Goal: Transaction & Acquisition: Subscribe to service/newsletter

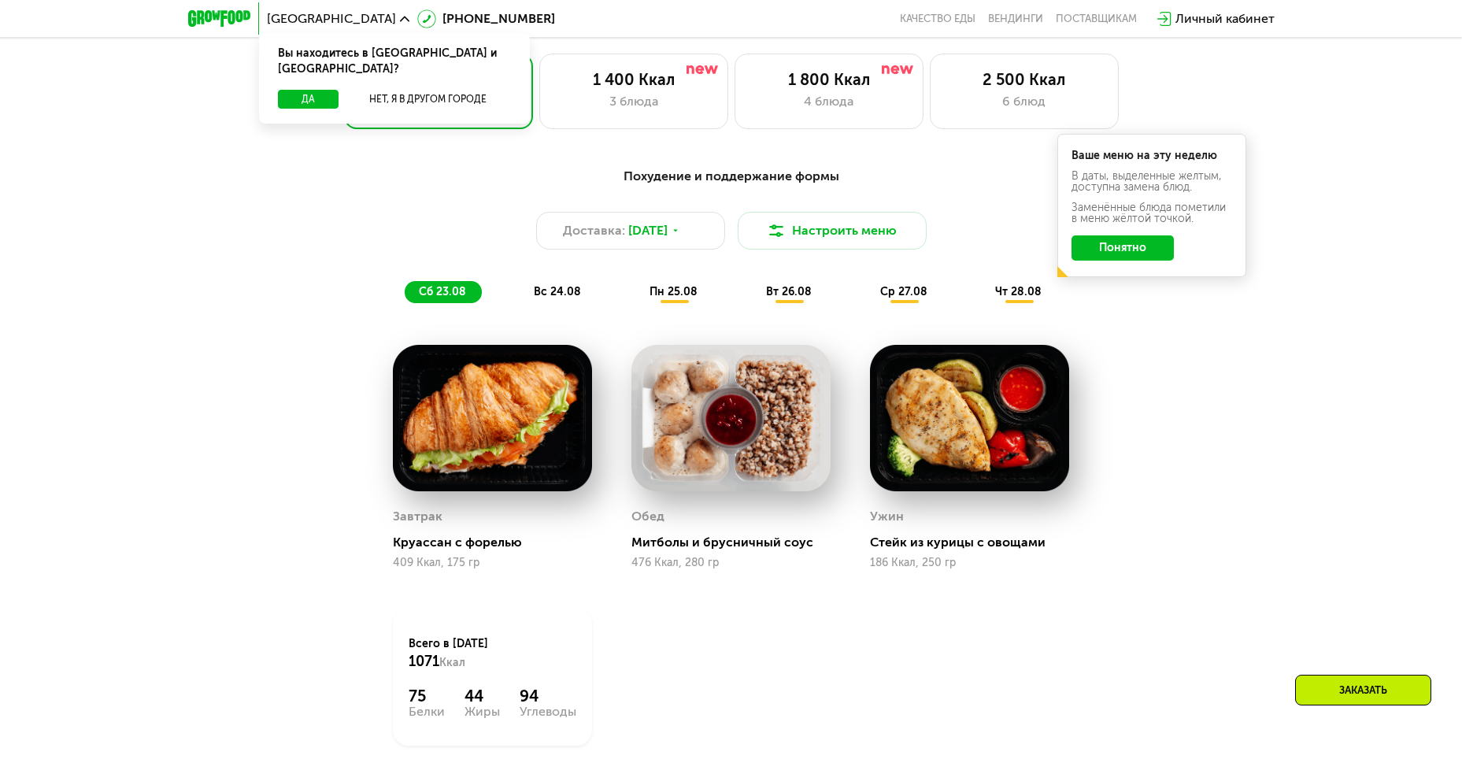
scroll to position [866, 0]
click at [710, 443] on img at bounding box center [730, 419] width 199 height 147
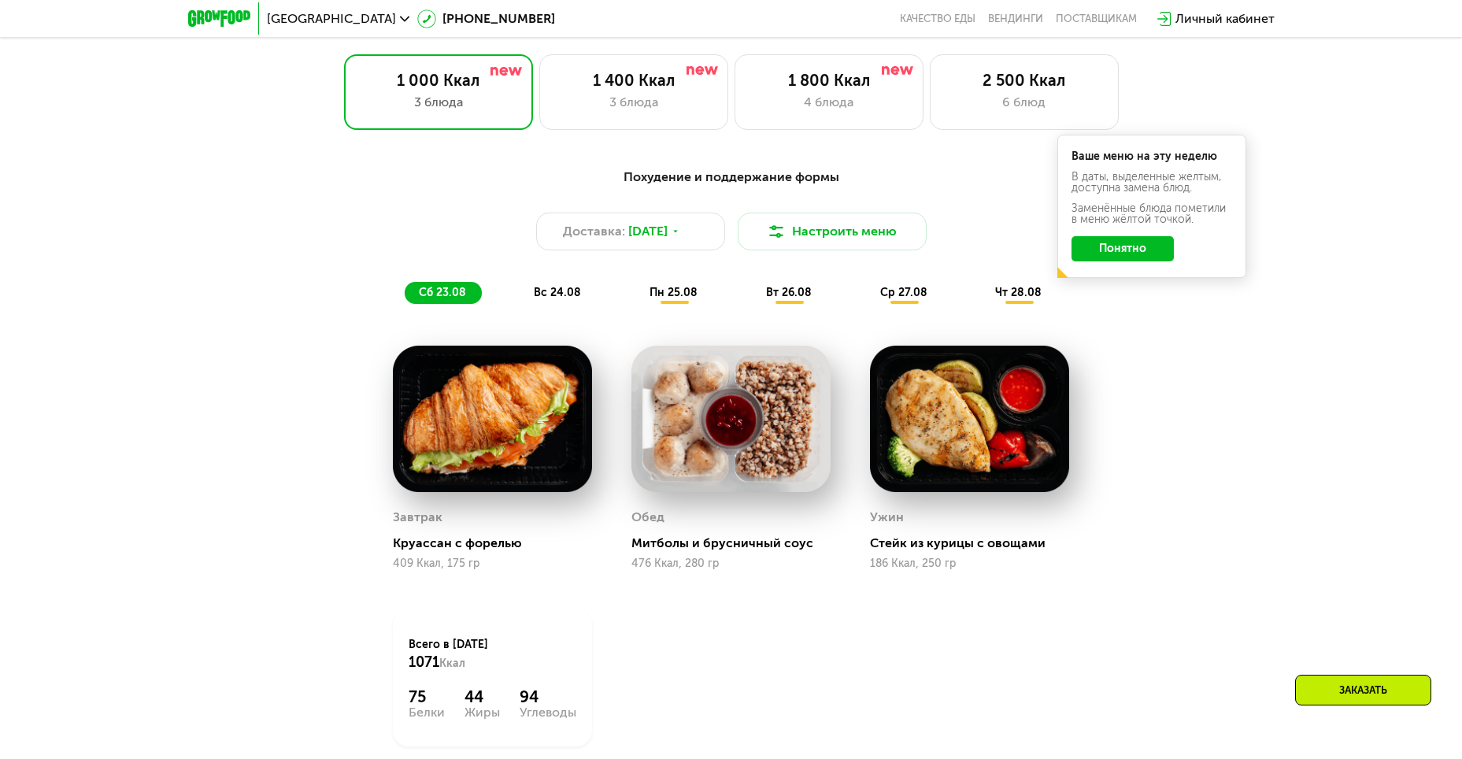
click at [710, 443] on img at bounding box center [730, 419] width 199 height 147
click at [739, 551] on div "Митболы и брусничный соус" at bounding box center [737, 543] width 212 height 16
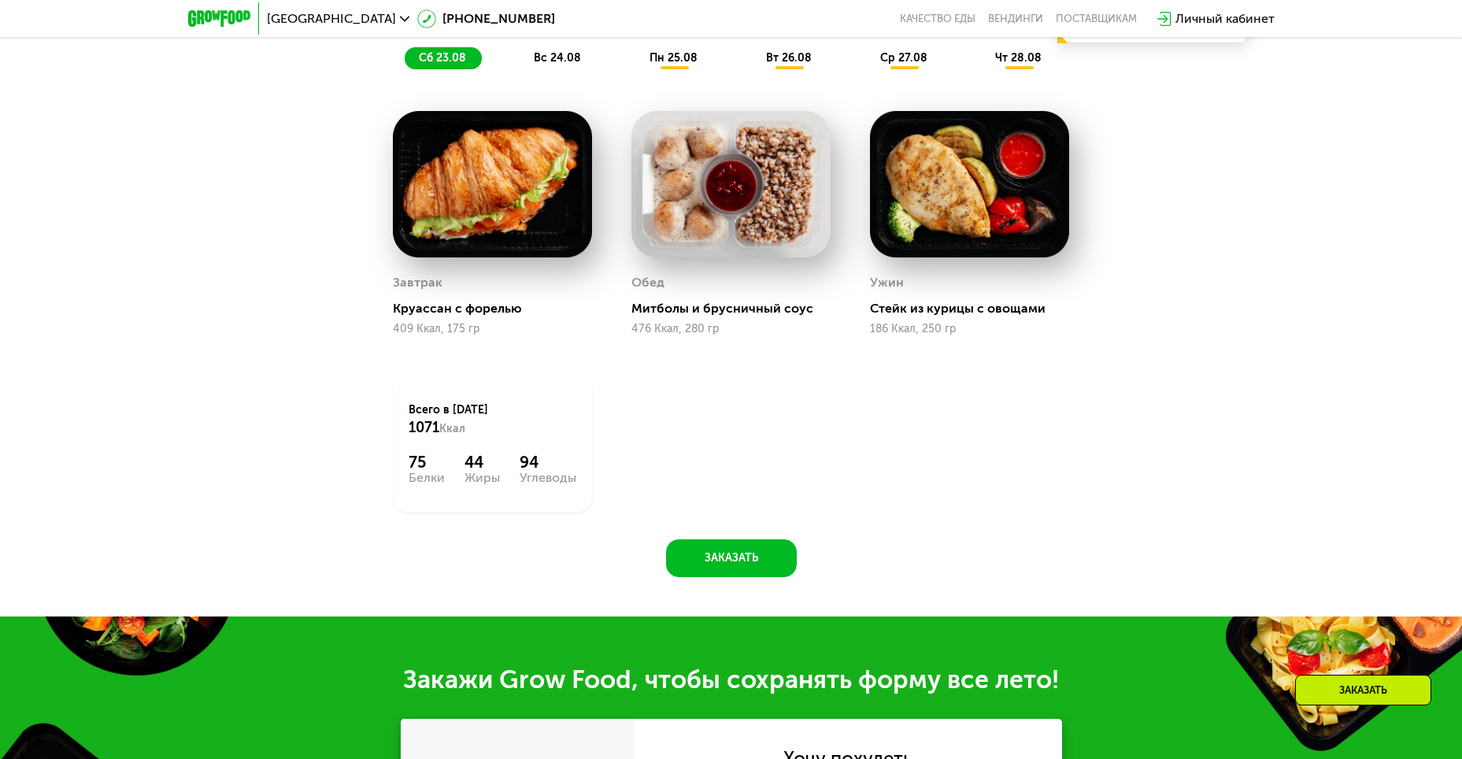
scroll to position [1102, 0]
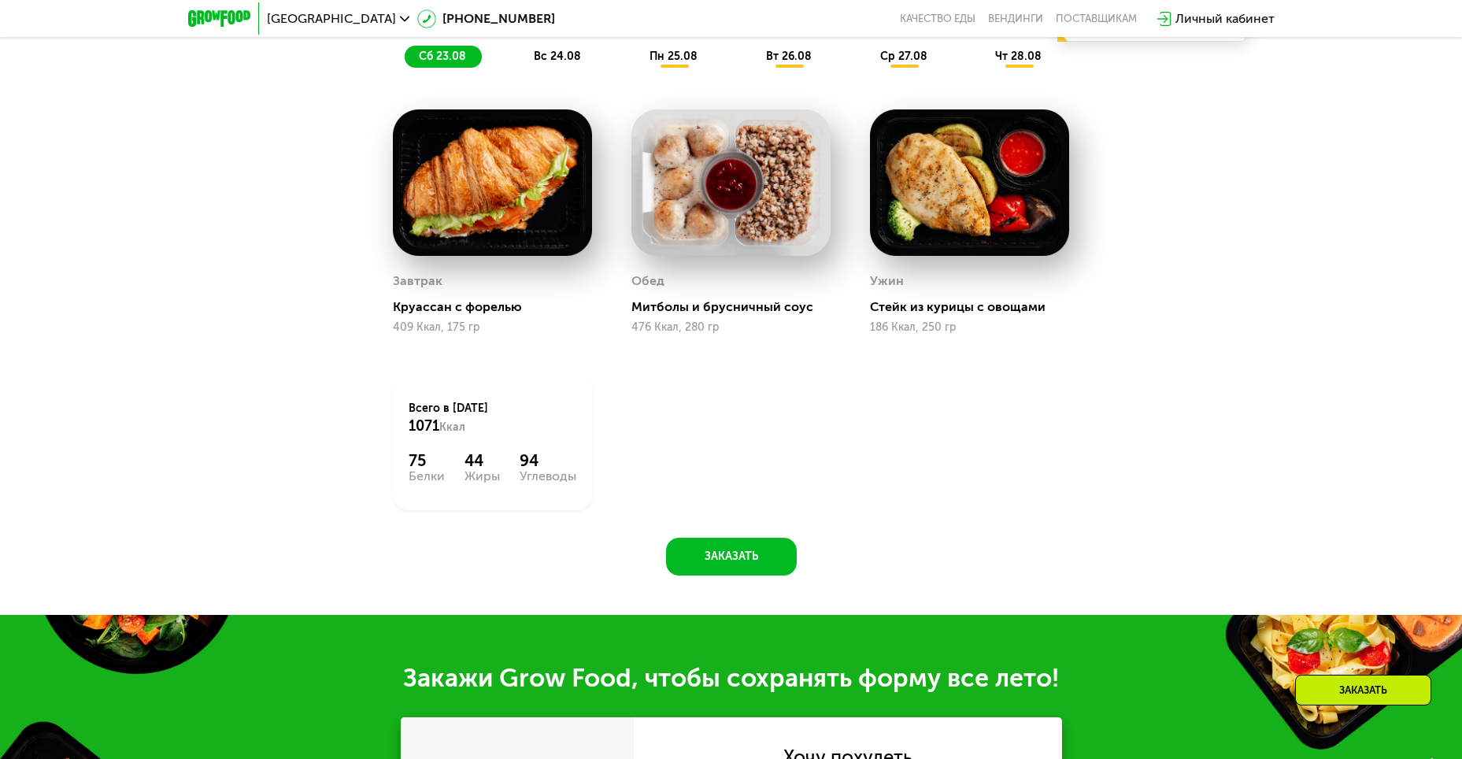
click at [460, 202] on img at bounding box center [492, 182] width 199 height 147
click at [542, 59] on span "вс 24.08" at bounding box center [557, 56] width 47 height 13
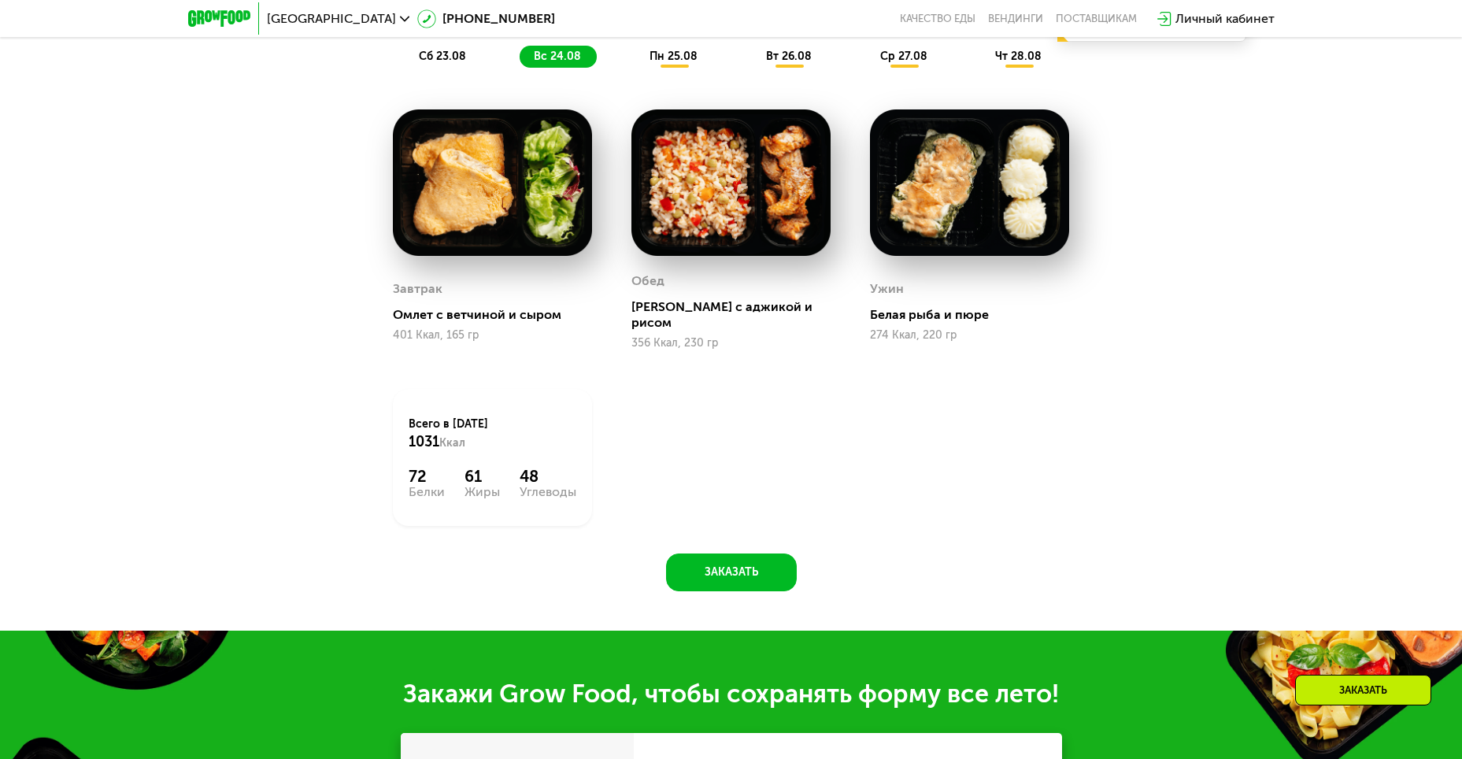
click at [675, 55] on span "пн 25.08" at bounding box center [674, 56] width 48 height 13
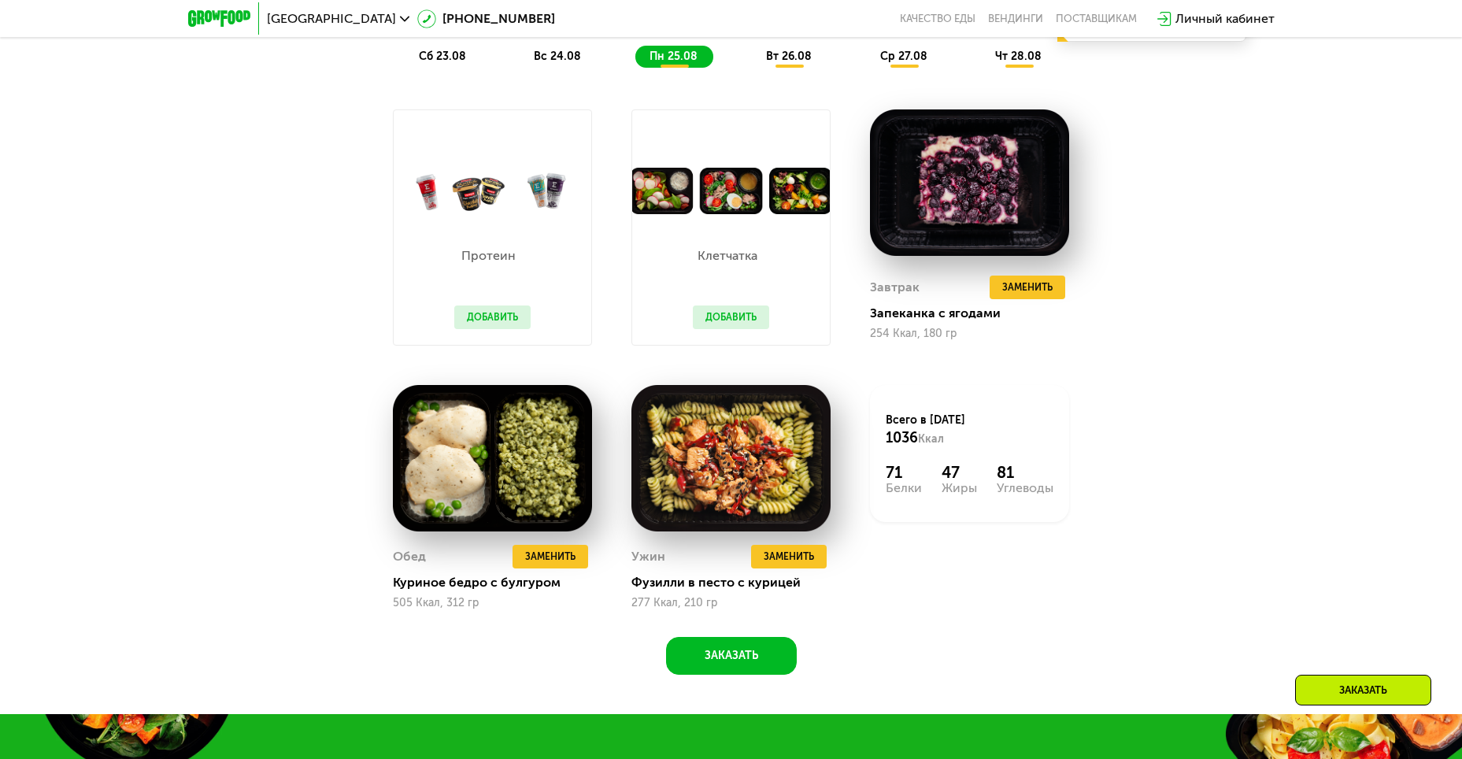
click at [643, 61] on div "пн 25.08" at bounding box center [674, 57] width 78 height 22
drag, startPoint x: 788, startPoint y: 47, endPoint x: 794, endPoint y: 68, distance: 22.0
click at [794, 67] on div "Похудение и поддержание формы Доставка: [DATE] Настроить меню сб 23.08 вс 24.08…" at bounding box center [731, 0] width 932 height 136
click at [783, 62] on span "вт 26.08" at bounding box center [789, 56] width 46 height 13
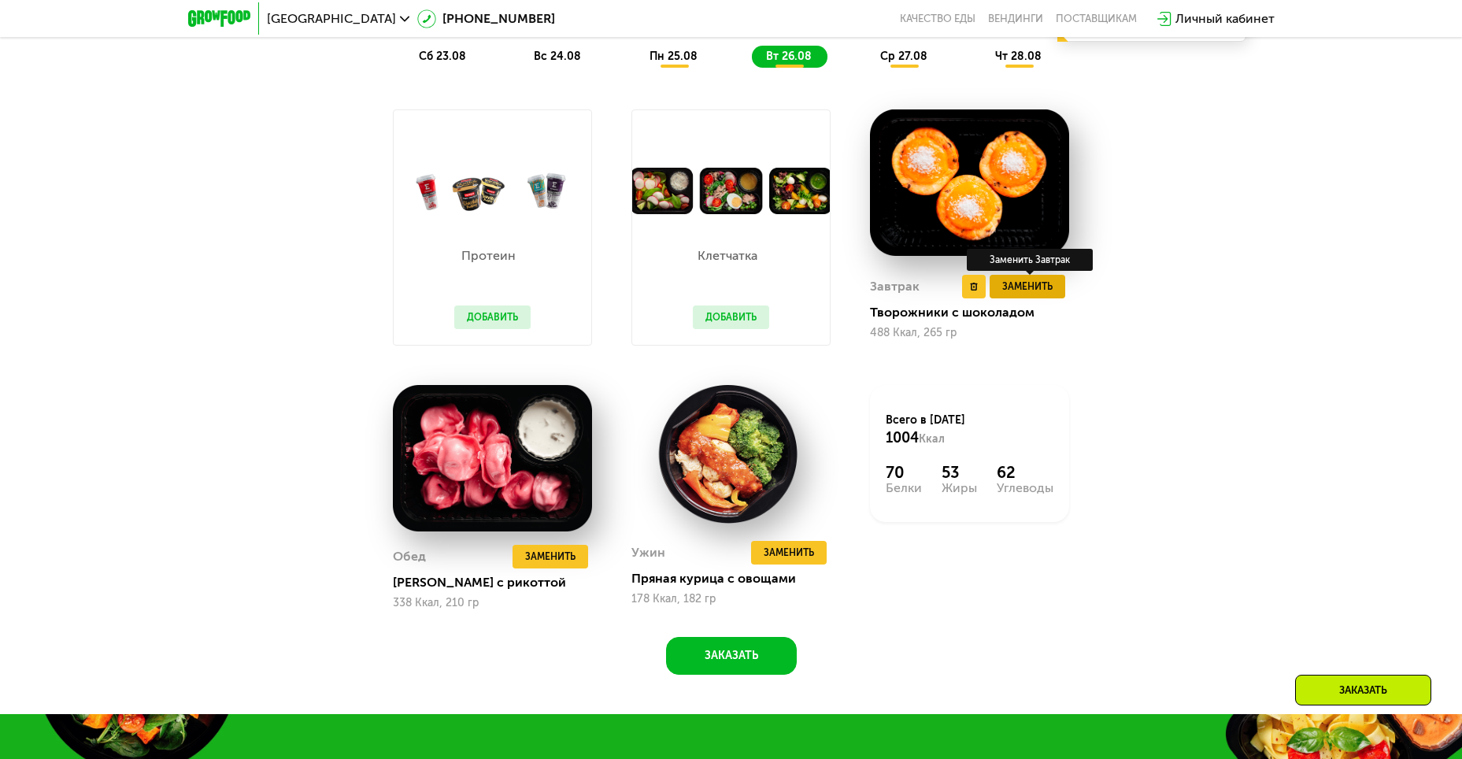
click at [1042, 291] on span "Заменить" at bounding box center [1027, 287] width 50 height 16
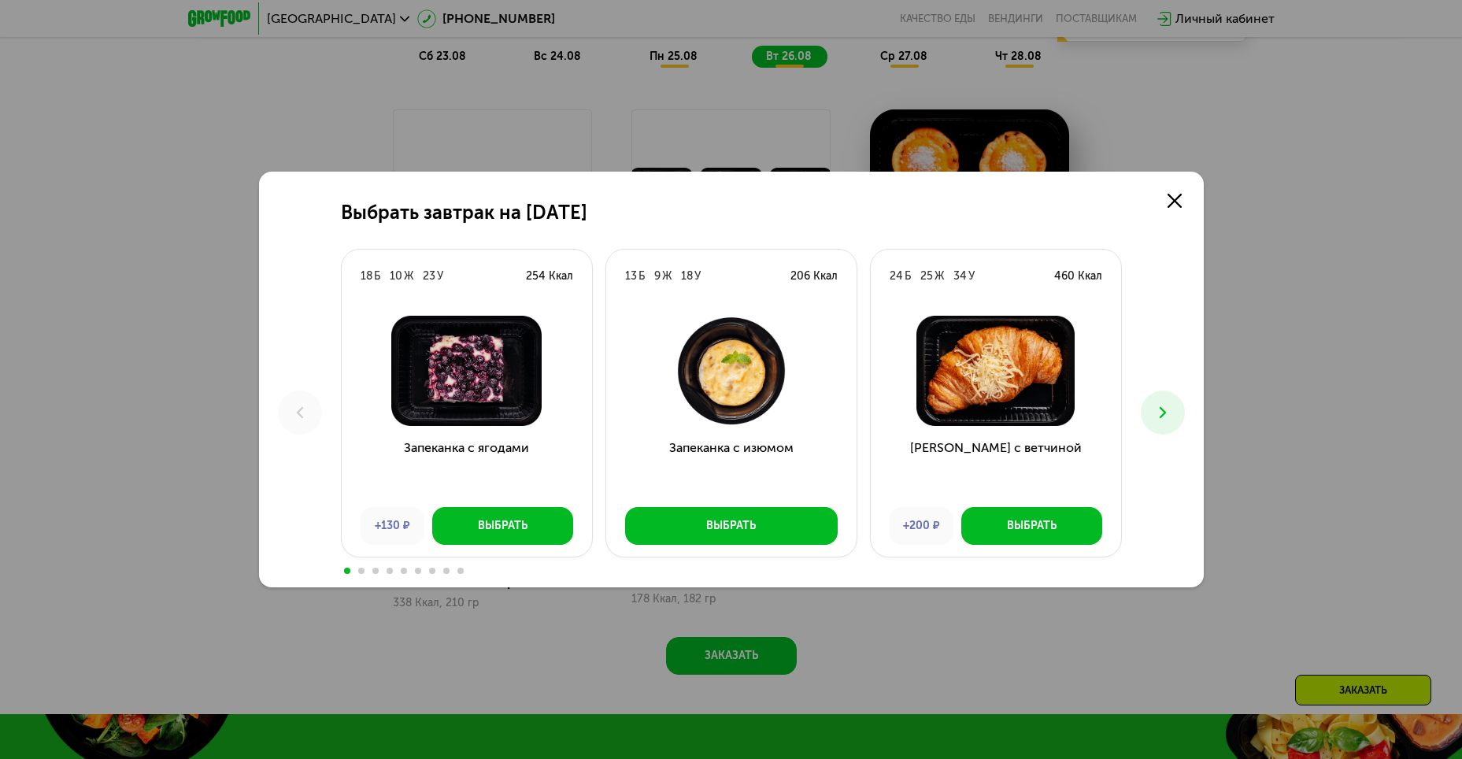
click at [716, 378] on img at bounding box center [731, 371] width 225 height 110
click at [726, 382] on img at bounding box center [731, 371] width 225 height 110
click at [729, 523] on div "Выбрать" at bounding box center [731, 526] width 50 height 16
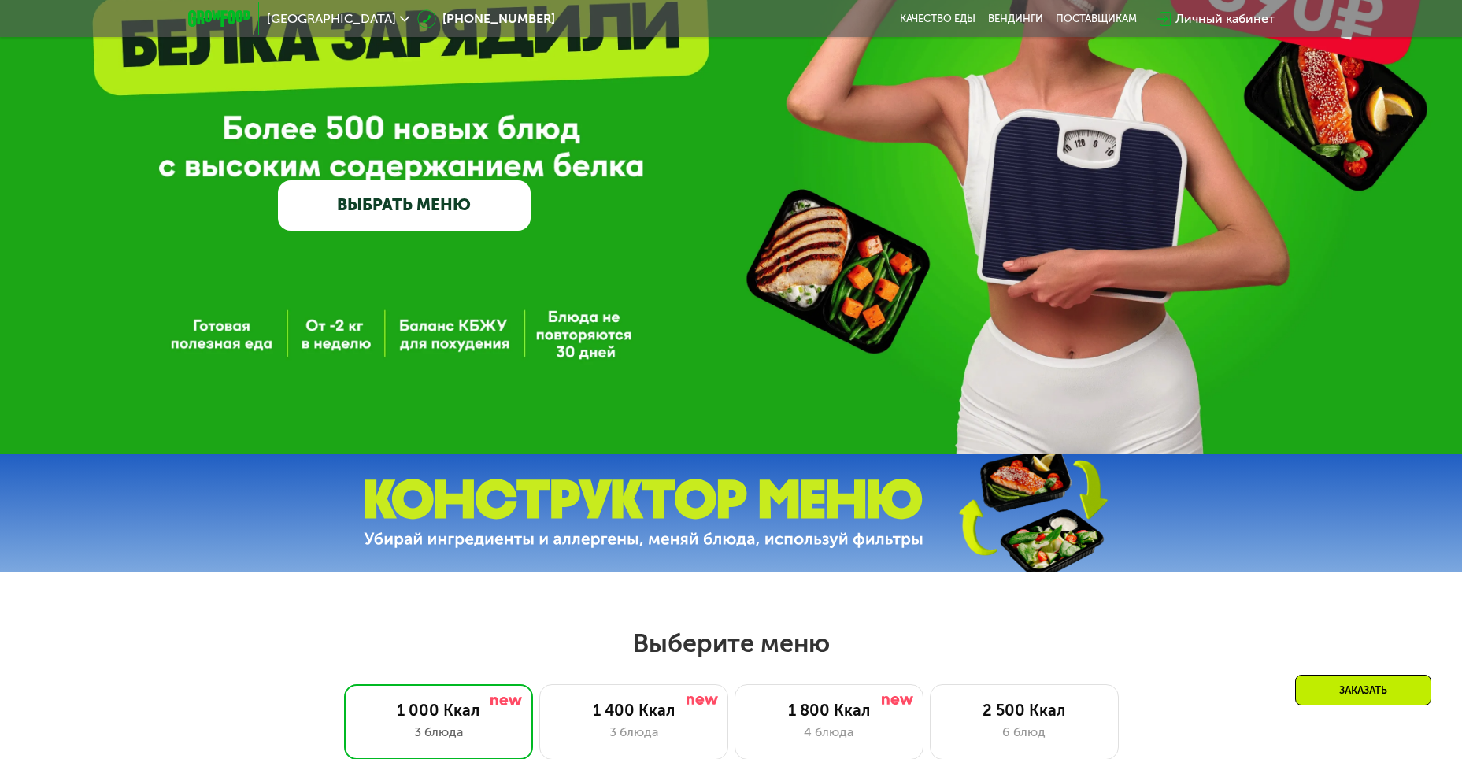
scroll to position [0, 0]
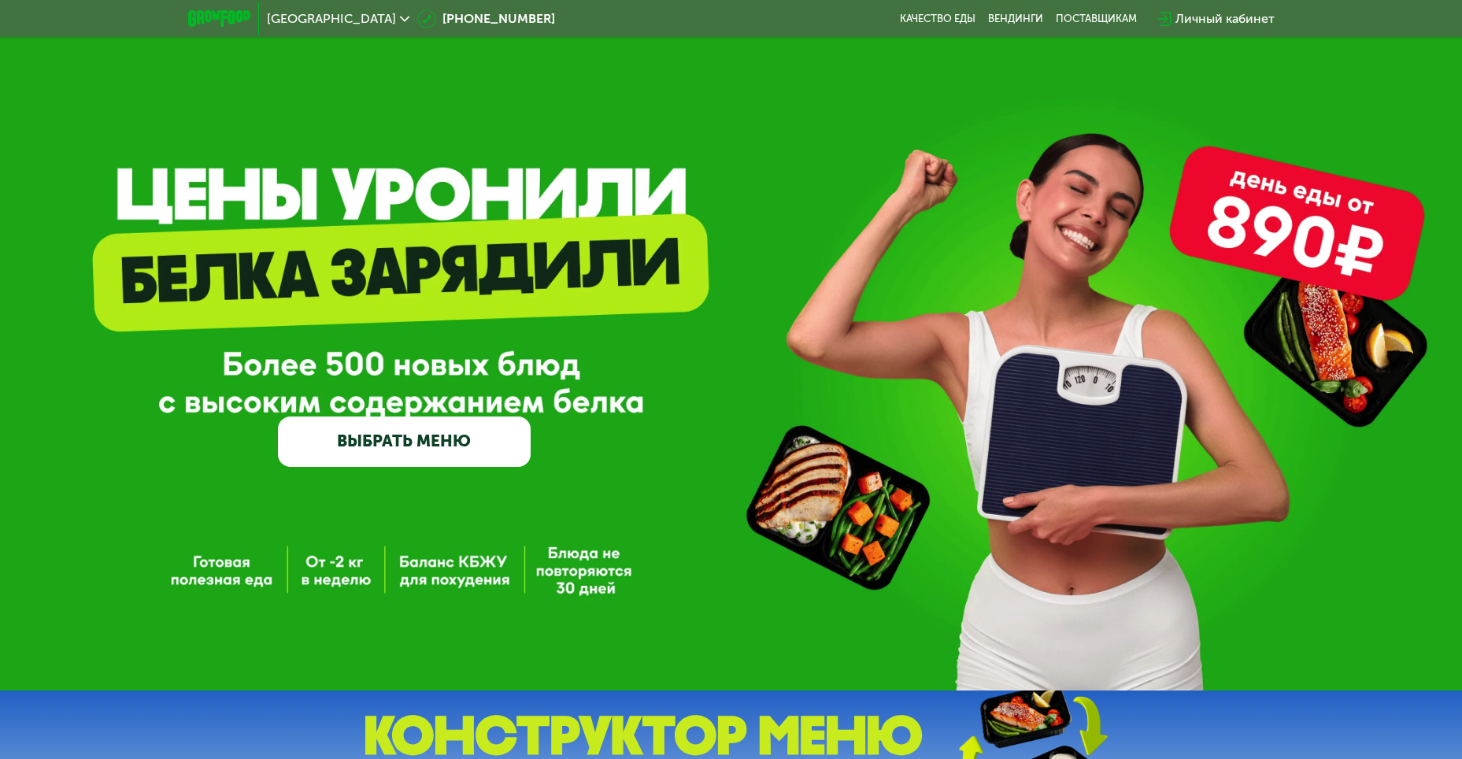
click at [405, 460] on link "ВЫБРАТЬ МЕНЮ" at bounding box center [404, 442] width 253 height 50
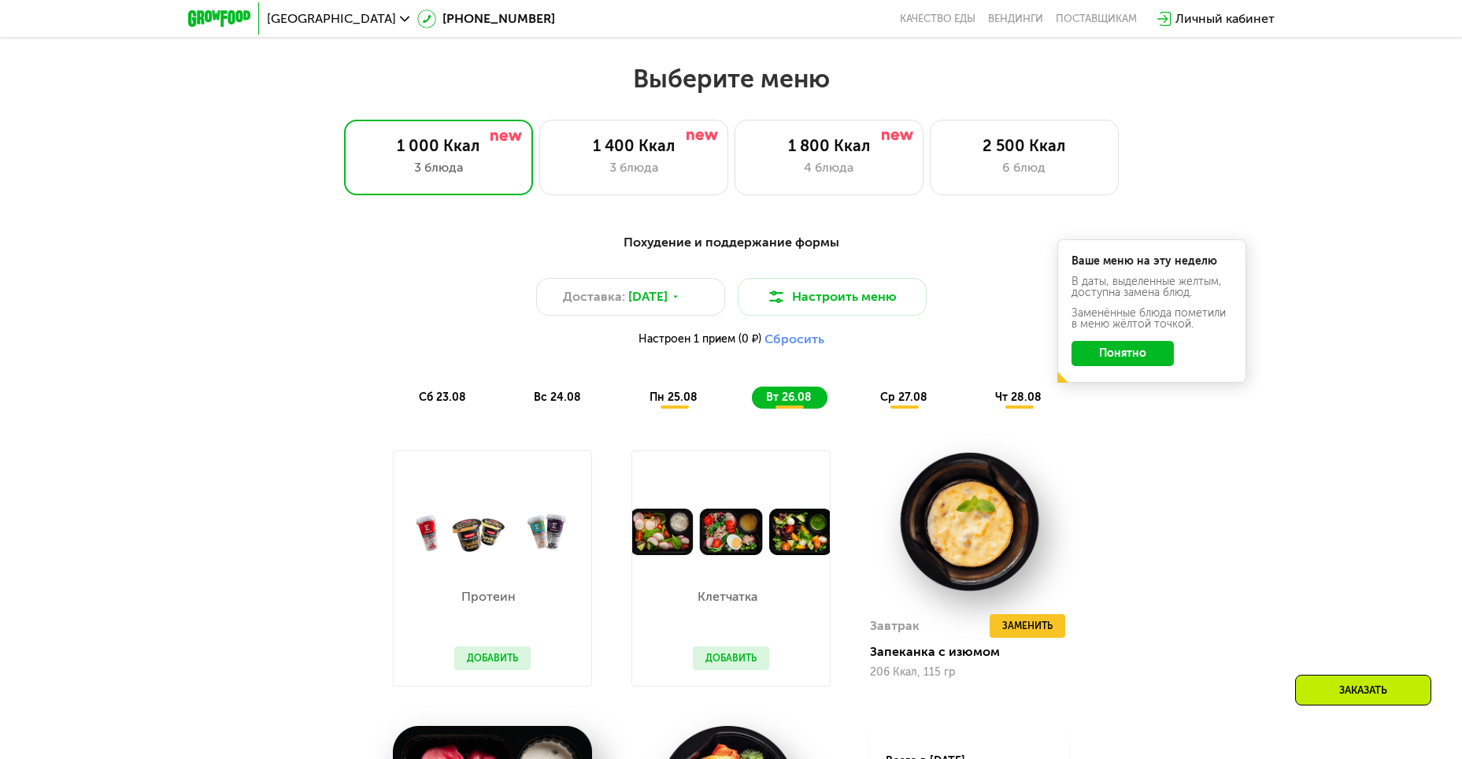
scroll to position [832, 0]
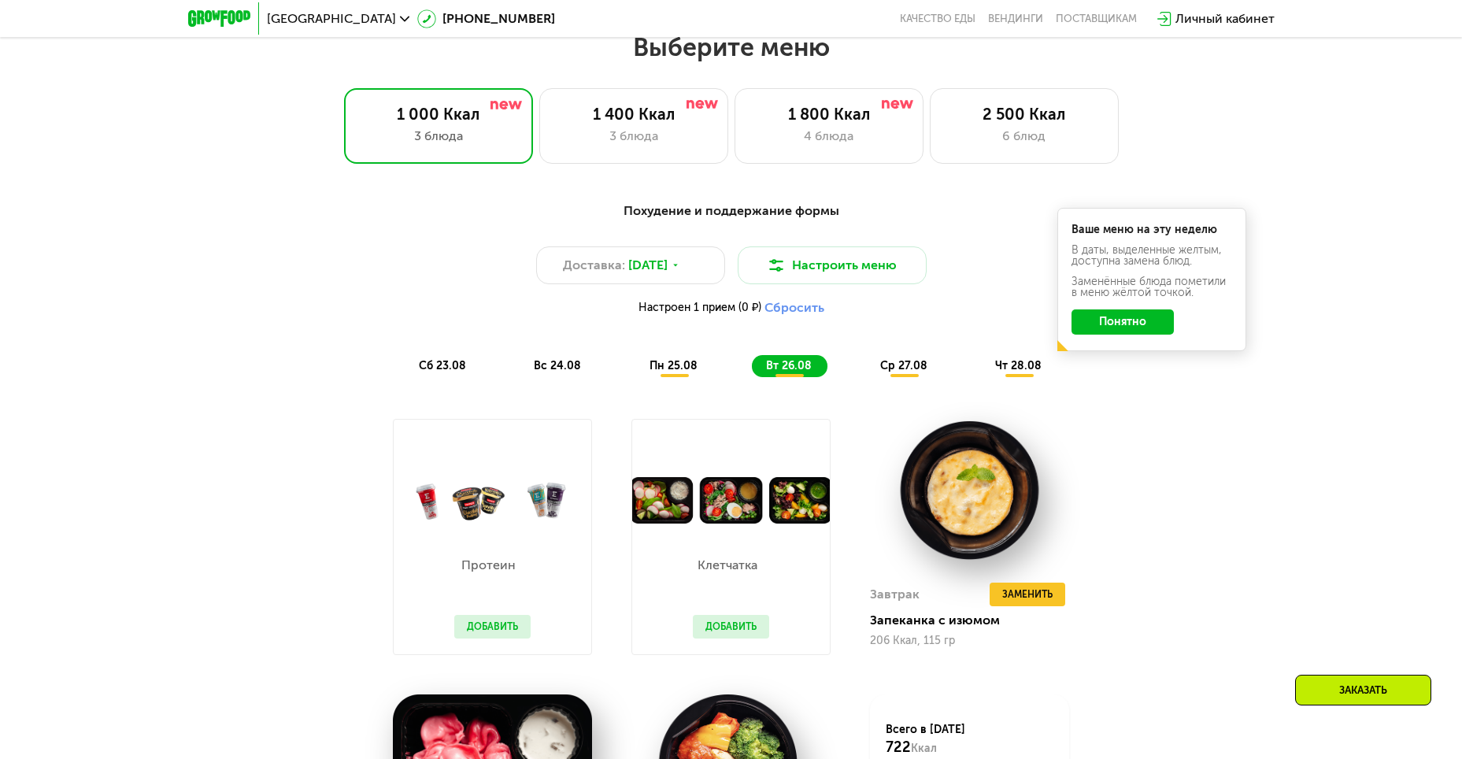
click at [443, 368] on span "сб 23.08" at bounding box center [442, 365] width 47 height 13
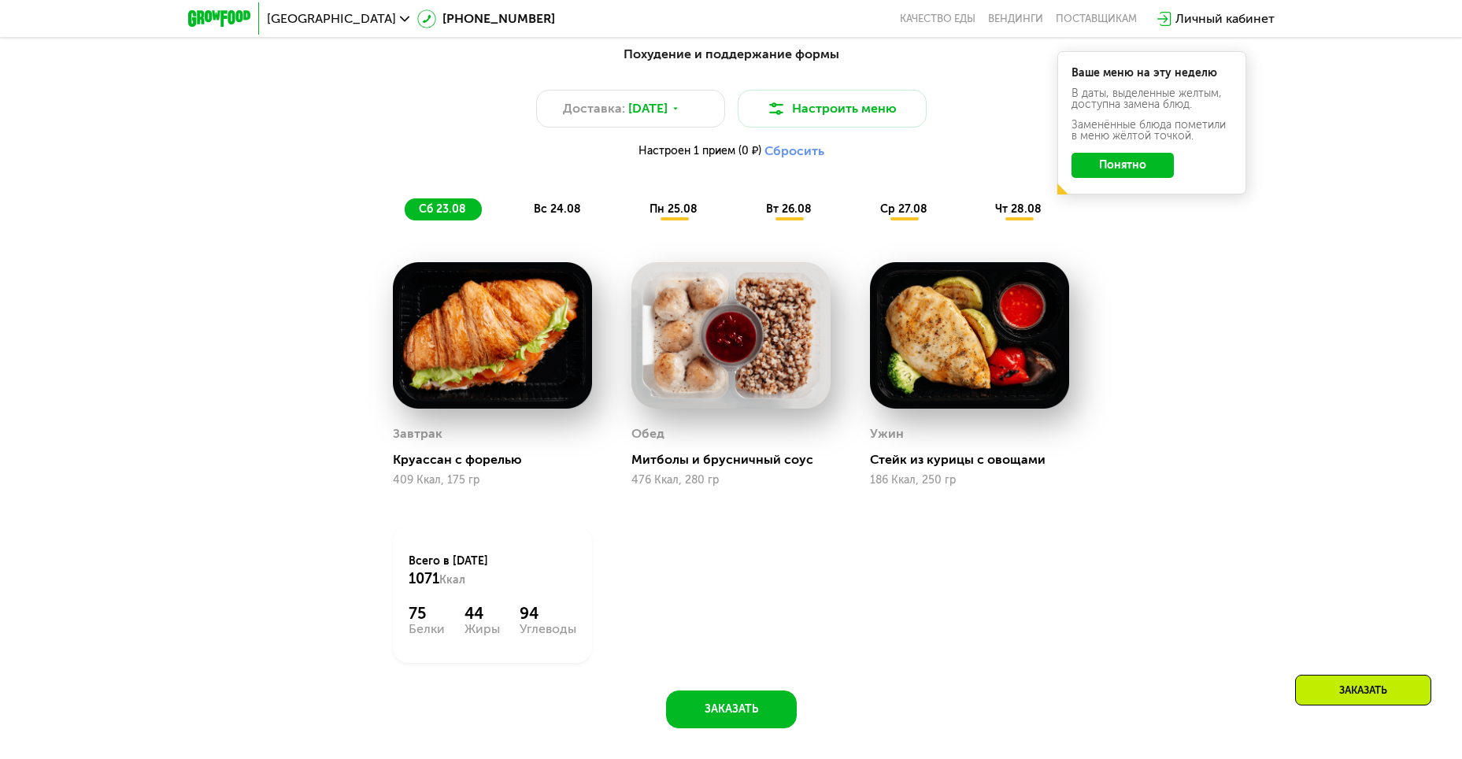
scroll to position [1147, 0]
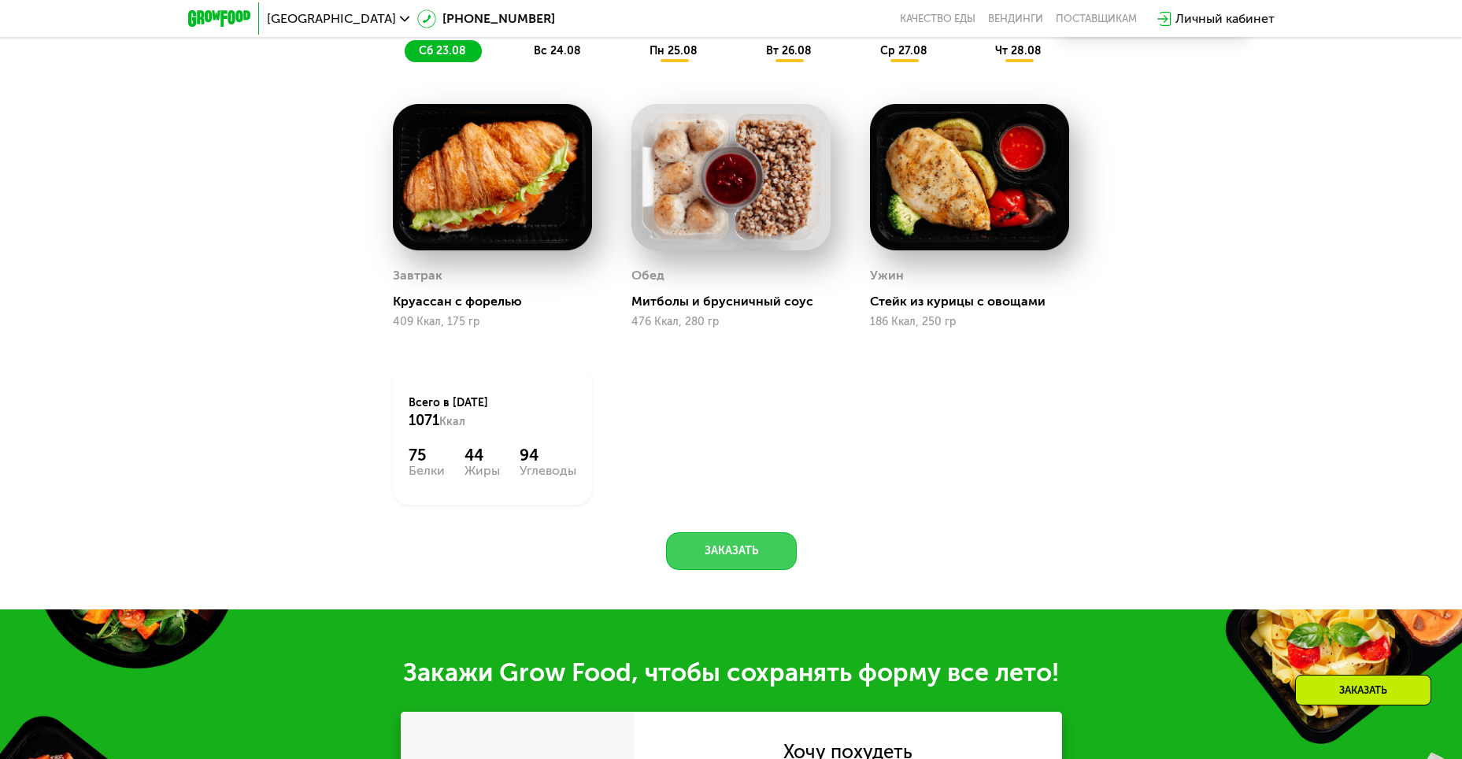
click at [736, 564] on button "Заказать" at bounding box center [731, 551] width 131 height 38
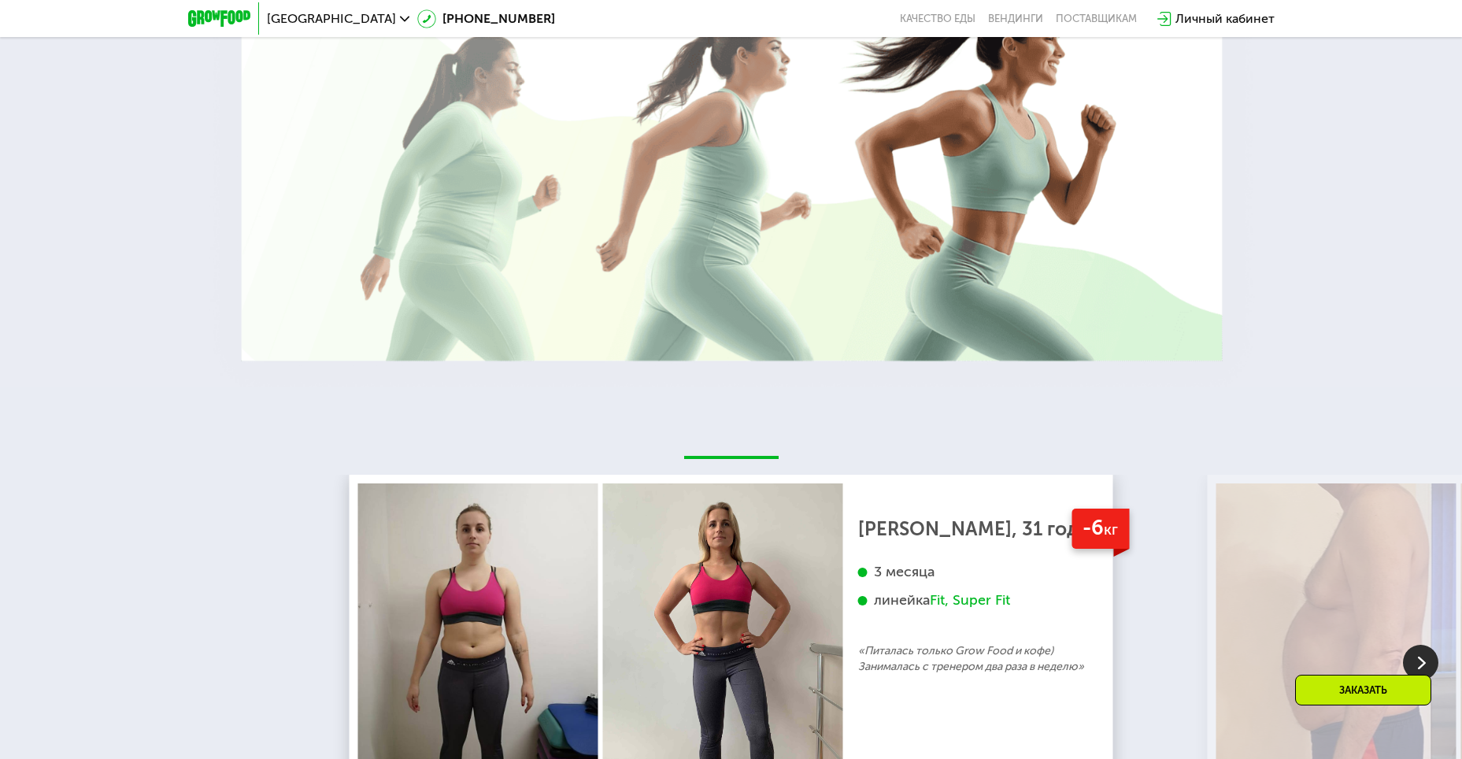
scroll to position [3023, 0]
